Goal: Task Accomplishment & Management: Use online tool/utility

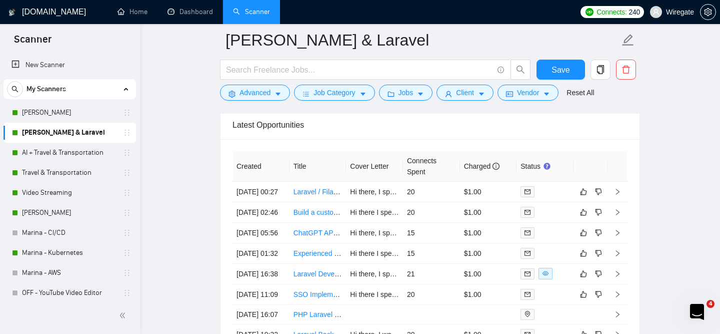
scroll to position [77, 0]
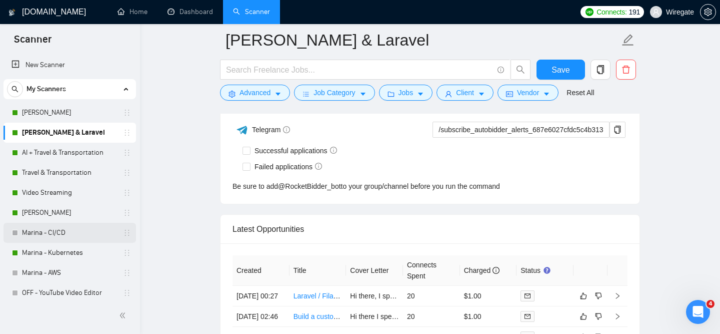
click at [33, 235] on link "Marina - CI/CD" at bounding box center [69, 233] width 95 height 20
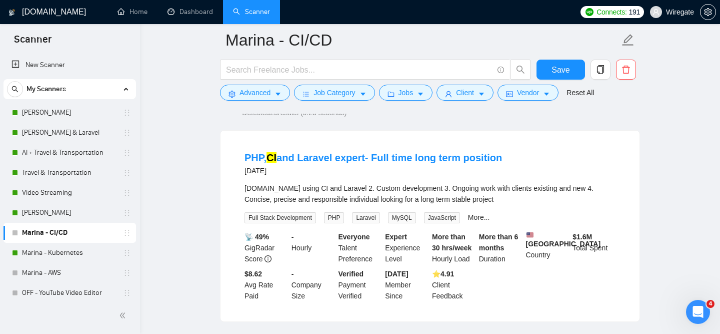
scroll to position [73, 0]
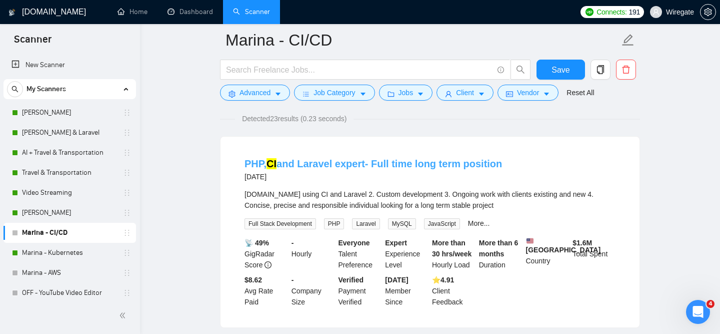
click at [296, 166] on link "PHP, CI and Laravel expert- Full time long term position" at bounding box center [374, 163] width 258 height 11
